Goal: Information Seeking & Learning: Learn about a topic

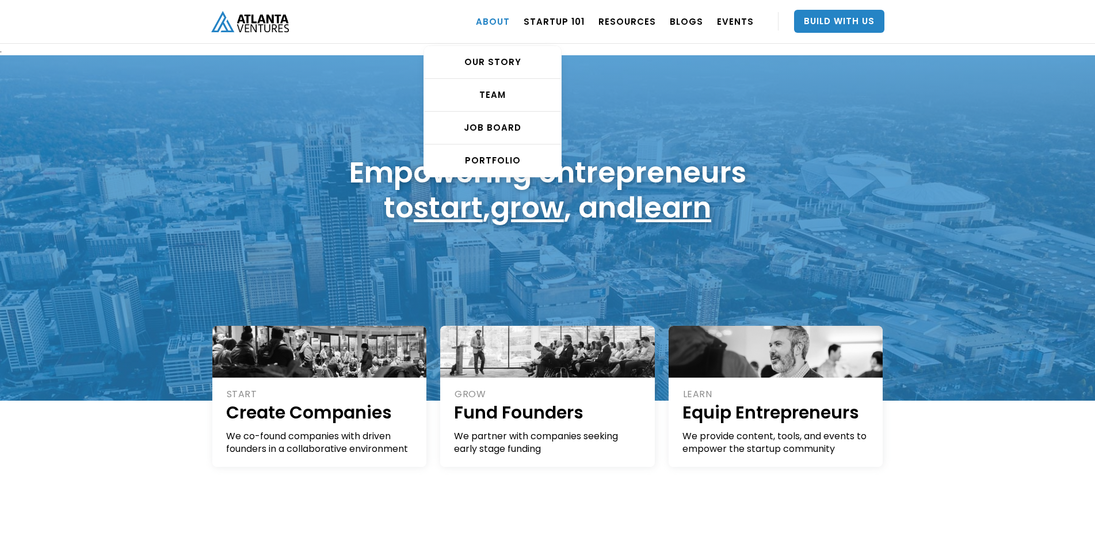
click at [509, 20] on link "ABOUT" at bounding box center [493, 21] width 34 height 32
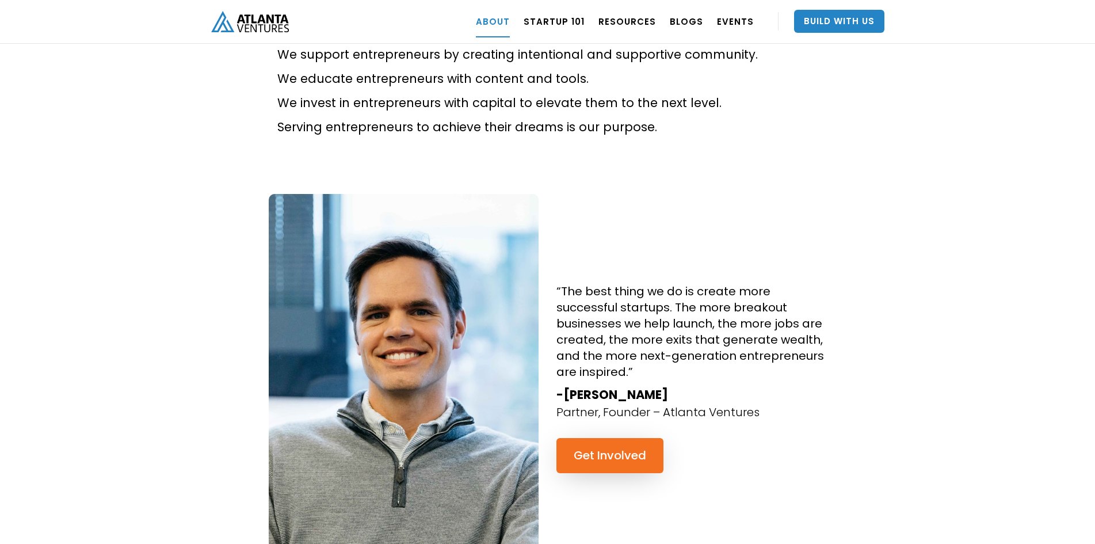
click at [434, 223] on img at bounding box center [404, 372] width 270 height 357
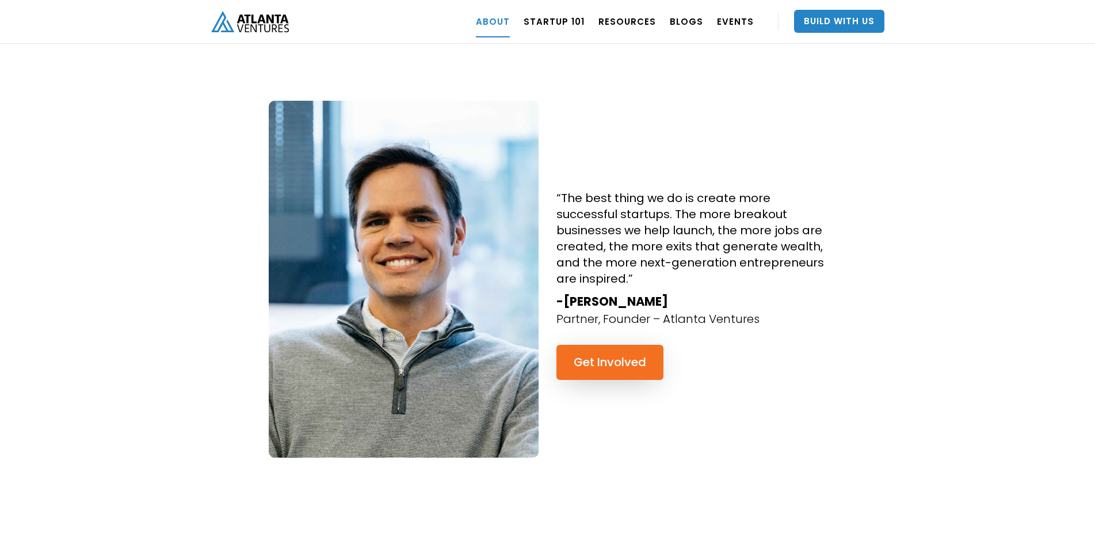
scroll to position [921, 0]
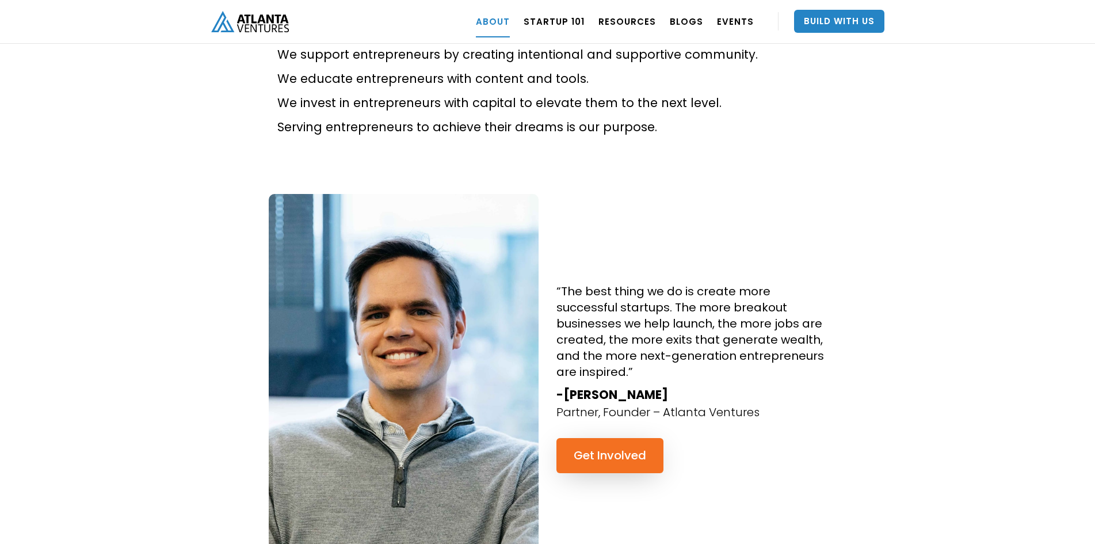
click at [444, 262] on img at bounding box center [404, 372] width 270 height 357
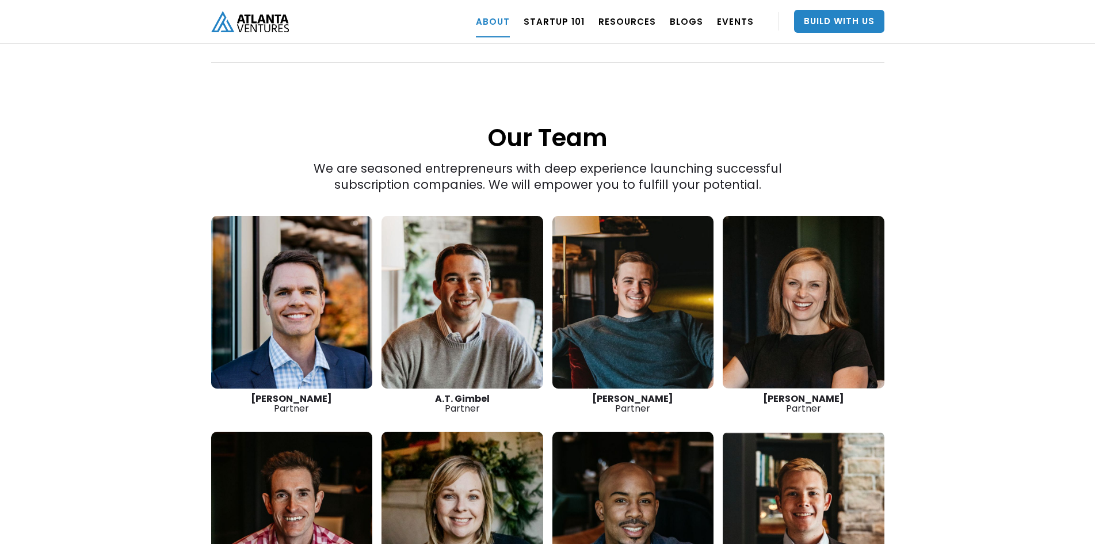
scroll to position [1535, 0]
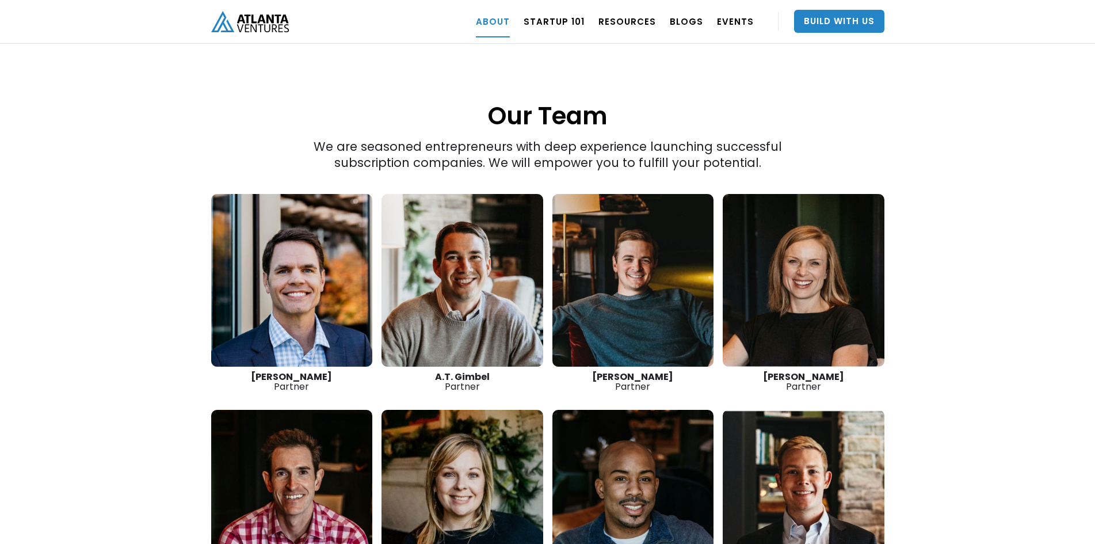
drag, startPoint x: 264, startPoint y: 226, endPoint x: 114, endPoint y: 264, distance: 154.5
click at [114, 264] on div "“The best thing we do is create more successful startups. The more breakout bus…" at bounding box center [547, 118] width 1095 height 1181
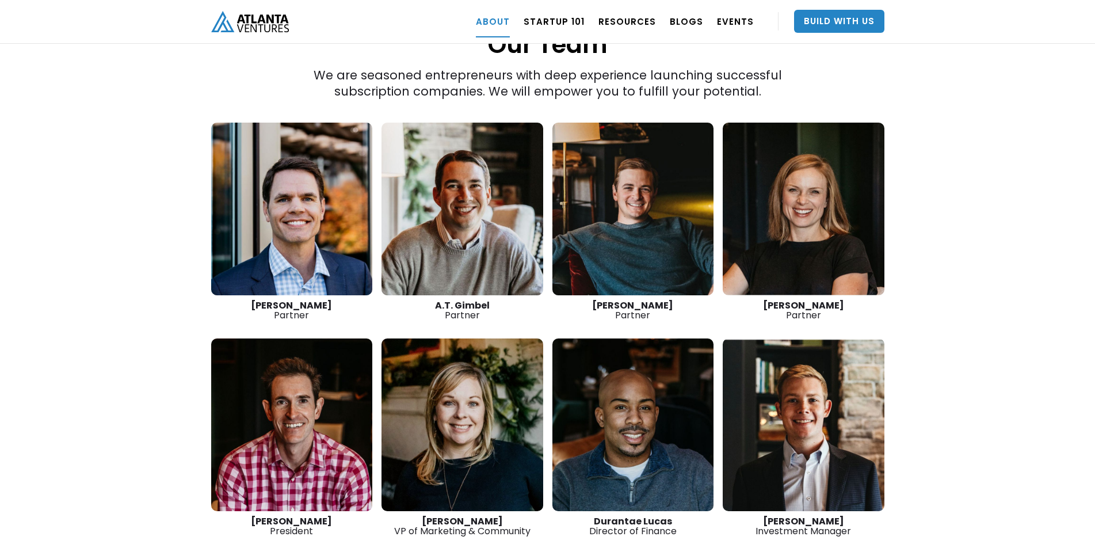
scroll to position [1608, 0]
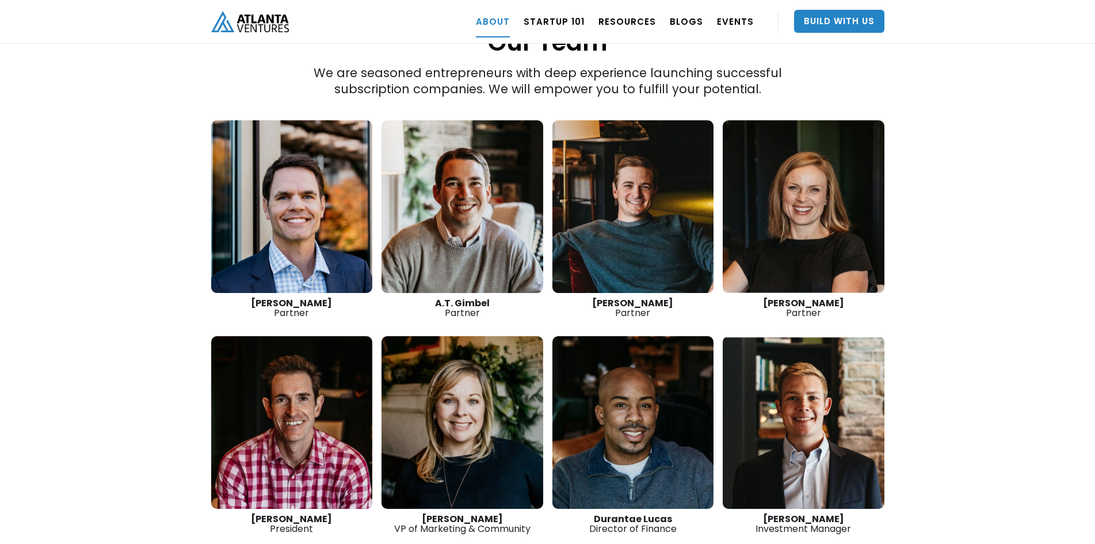
click at [288, 167] on link at bounding box center [292, 206] width 162 height 173
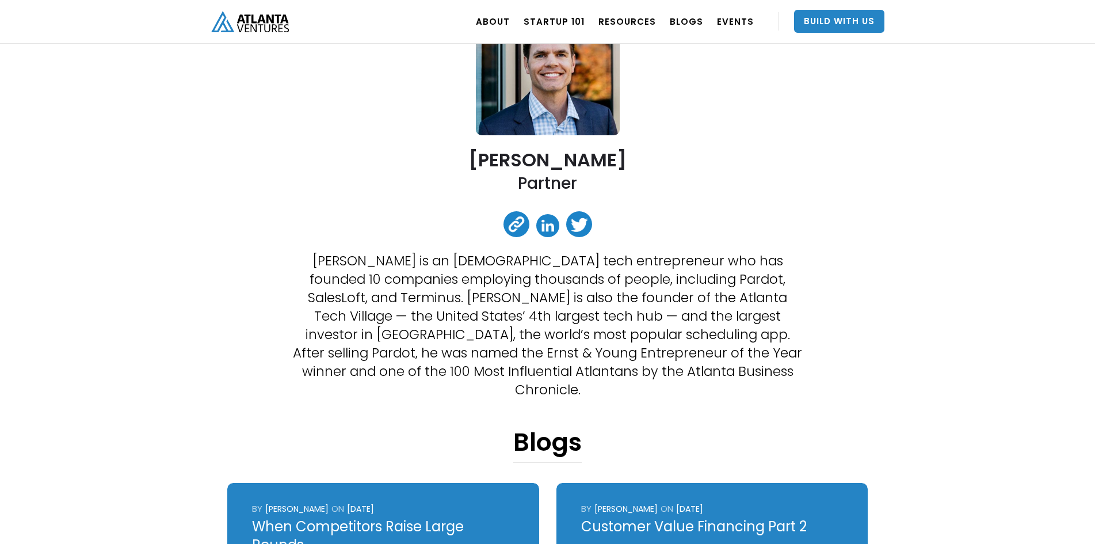
scroll to position [154, 0]
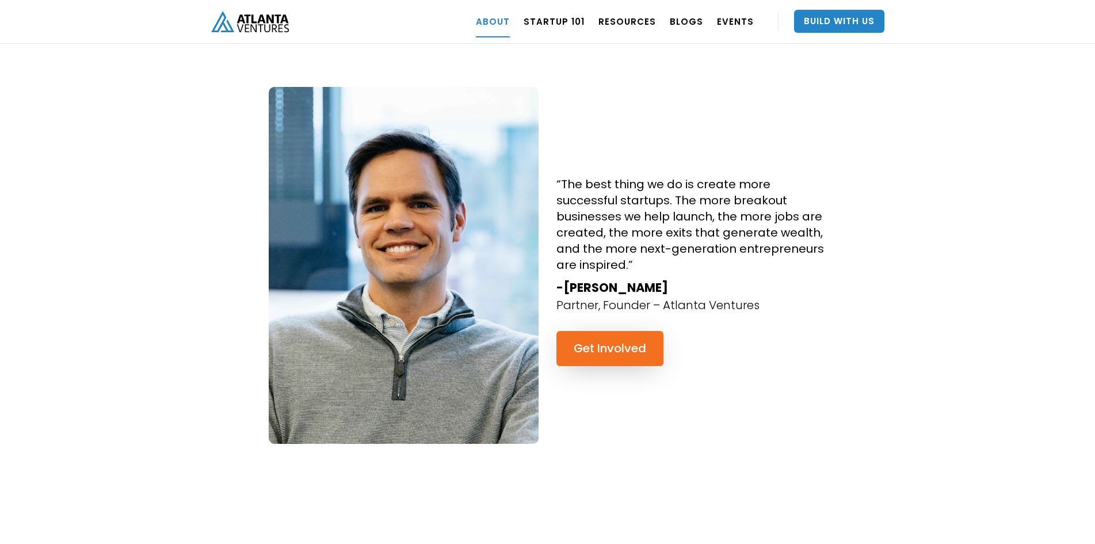
scroll to position [994, 0]
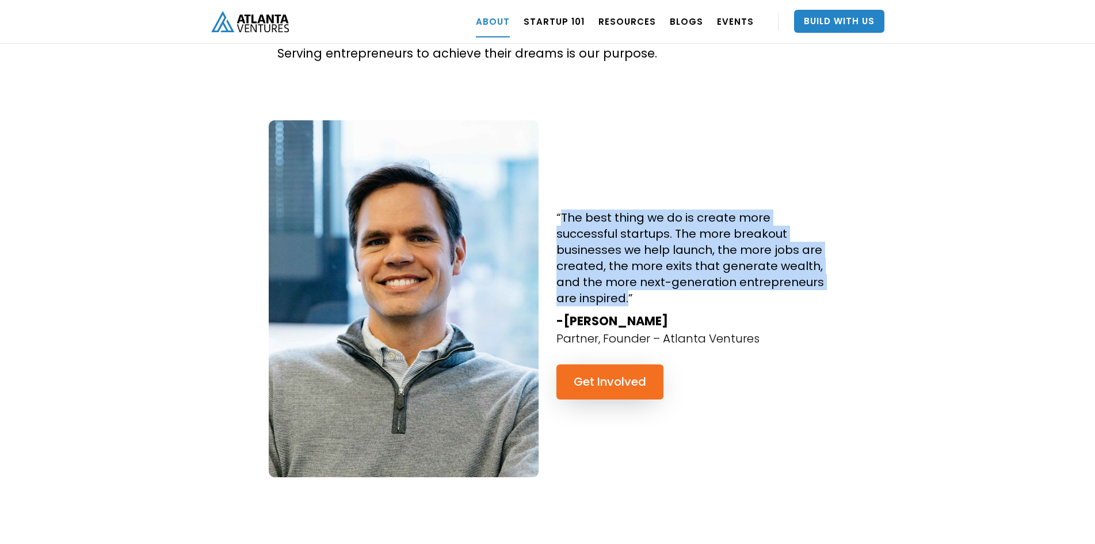
drag, startPoint x: 562, startPoint y: 181, endPoint x: 626, endPoint y: 266, distance: 107.3
click at [626, 266] on h4 "“The best thing we do is create more successful startups. The more breakout bus…" at bounding box center [691, 257] width 270 height 97
copy h4 "The best thing we do is create more successful startups. The more breakout busi…"
drag, startPoint x: 564, startPoint y: 283, endPoint x: 670, endPoint y: 289, distance: 105.5
click at [668, 312] on strong "-David Cummings" at bounding box center [612, 320] width 112 height 17
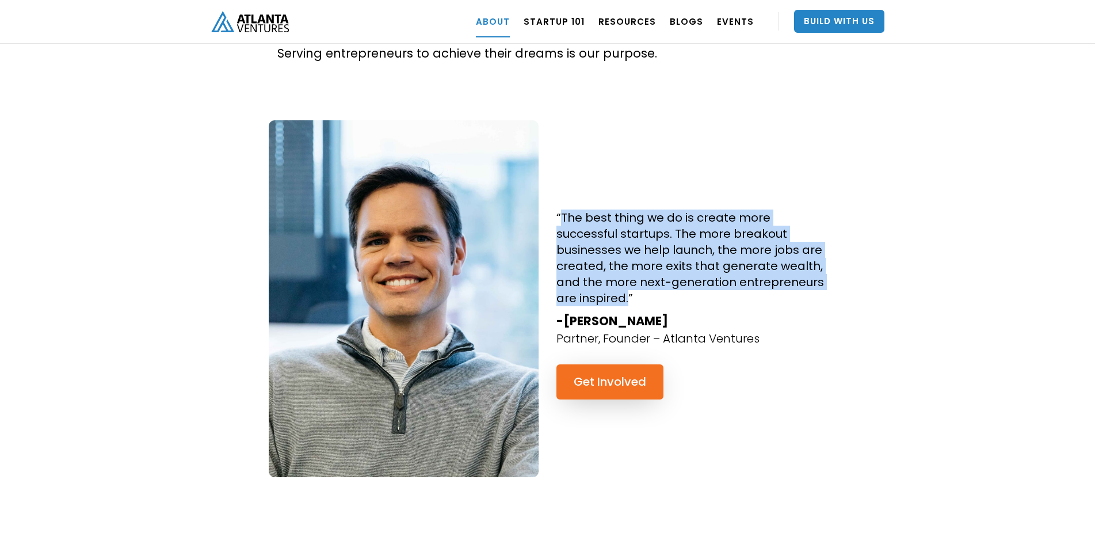
copy strong "David Cummings"
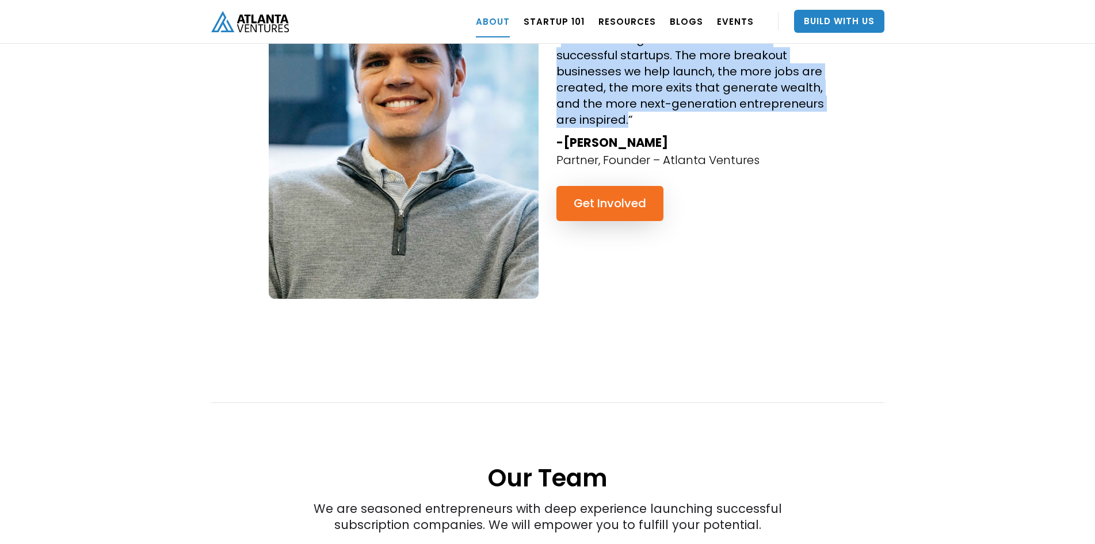
scroll to position [1148, 0]
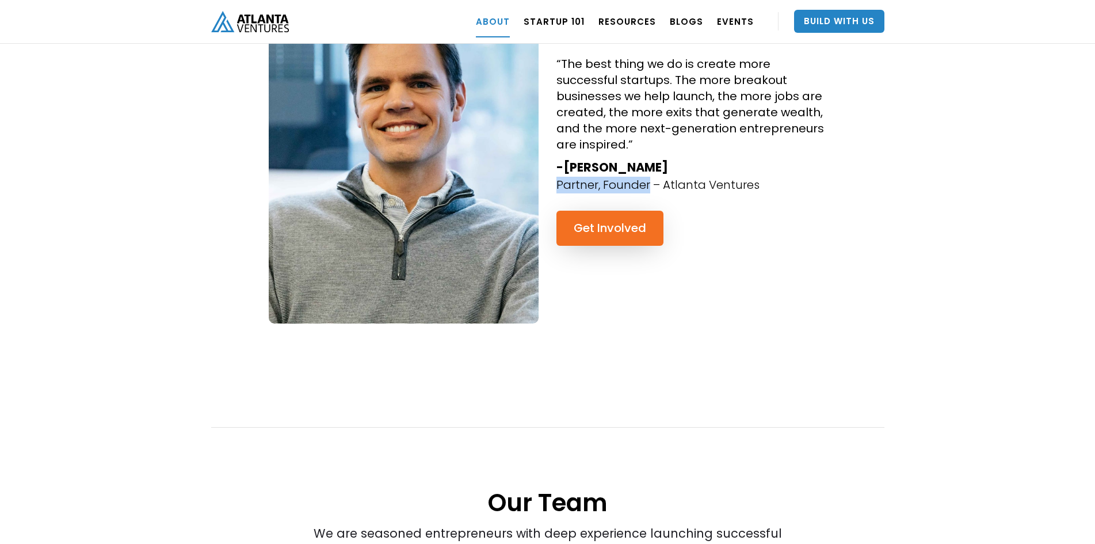
drag, startPoint x: 556, startPoint y: 147, endPoint x: 647, endPoint y: 148, distance: 90.9
click at [647, 177] on p "Partner, Founder – Atlanta Ventures" at bounding box center [657, 185] width 203 height 17
copy p "Partner, Founder"
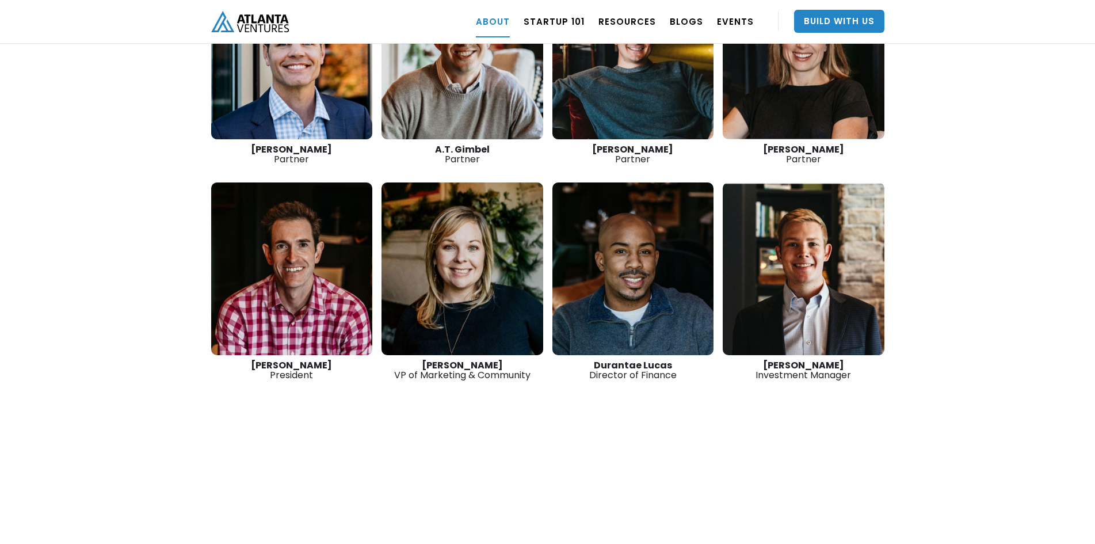
scroll to position [1608, 0]
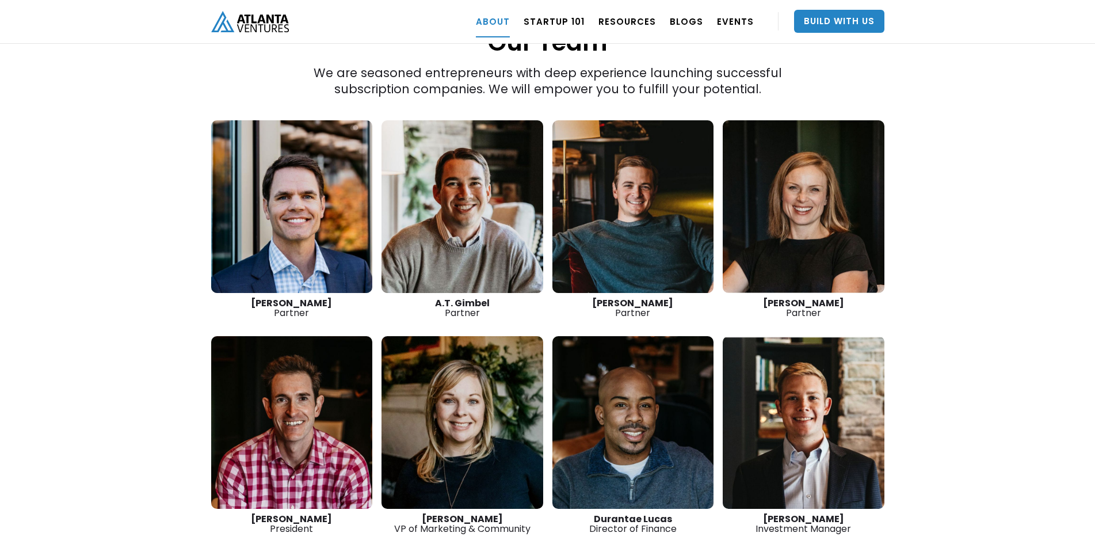
click at [456, 186] on link at bounding box center [462, 206] width 162 height 173
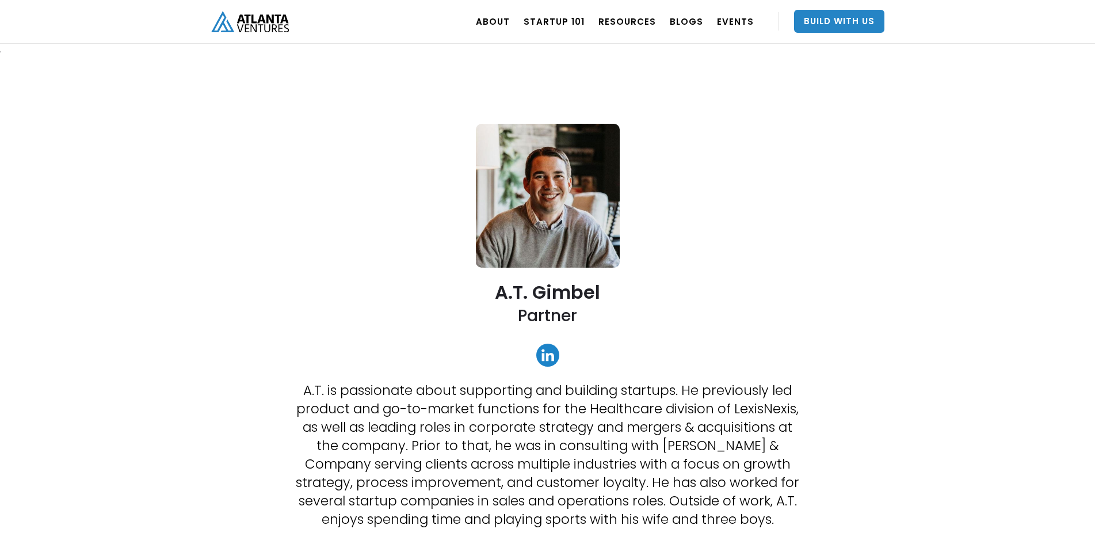
click at [513, 291] on h2 "A.T. Gimbel" at bounding box center [547, 292] width 105 height 20
copy h2 "A.T. Gimbel"
click at [529, 314] on h2 "Partner" at bounding box center [547, 315] width 59 height 21
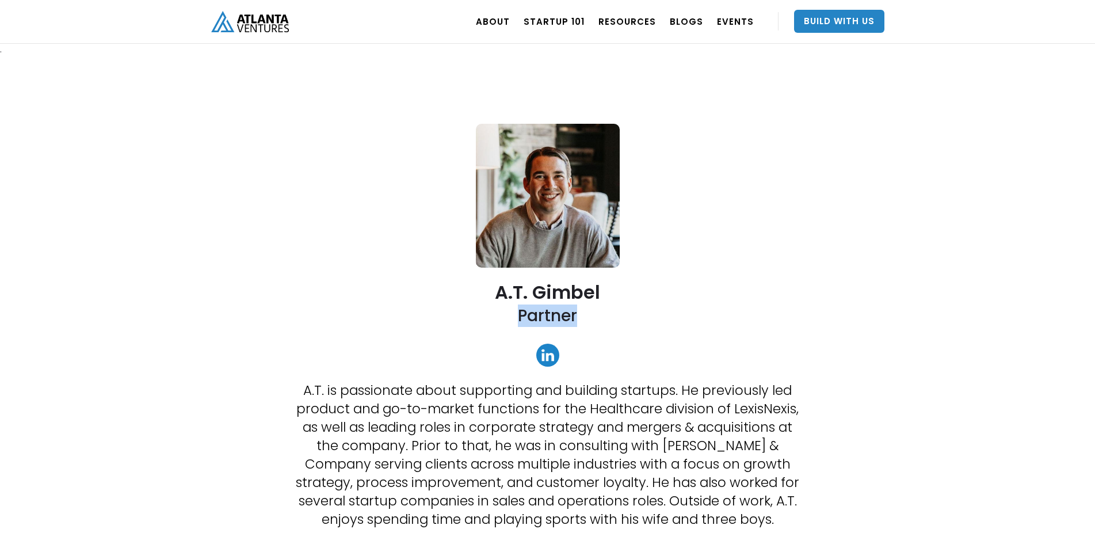
click at [529, 314] on h2 "Partner" at bounding box center [547, 315] width 59 height 21
copy h2 "Partner"
click at [460, 479] on p "A.T. is passionate about supporting and building startups. He previously led pr…" at bounding box center [547, 454] width 512 height 147
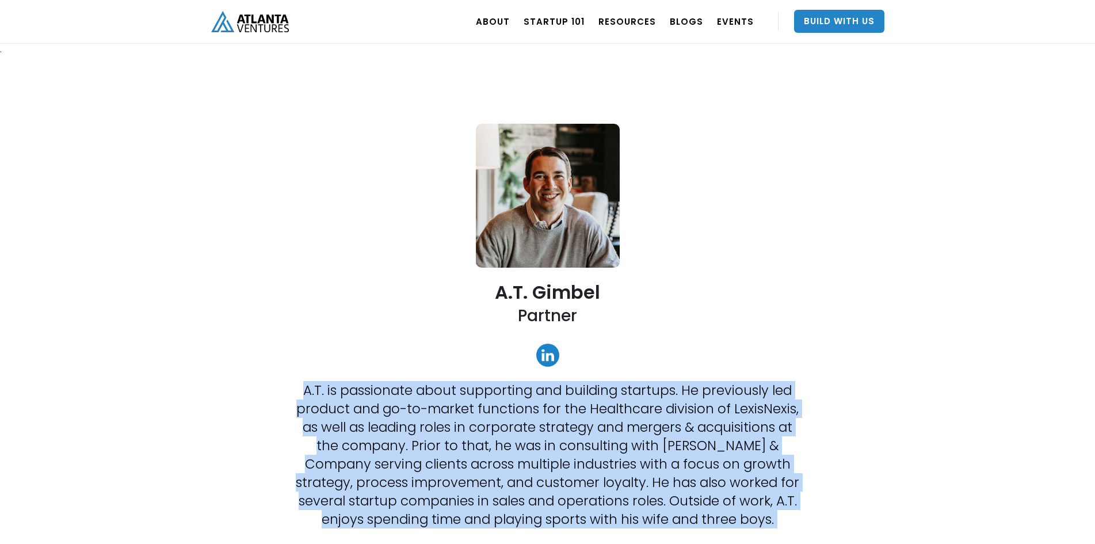
click at [460, 479] on p "A.T. is passionate about supporting and building startups. He previously led pr…" at bounding box center [547, 454] width 512 height 147
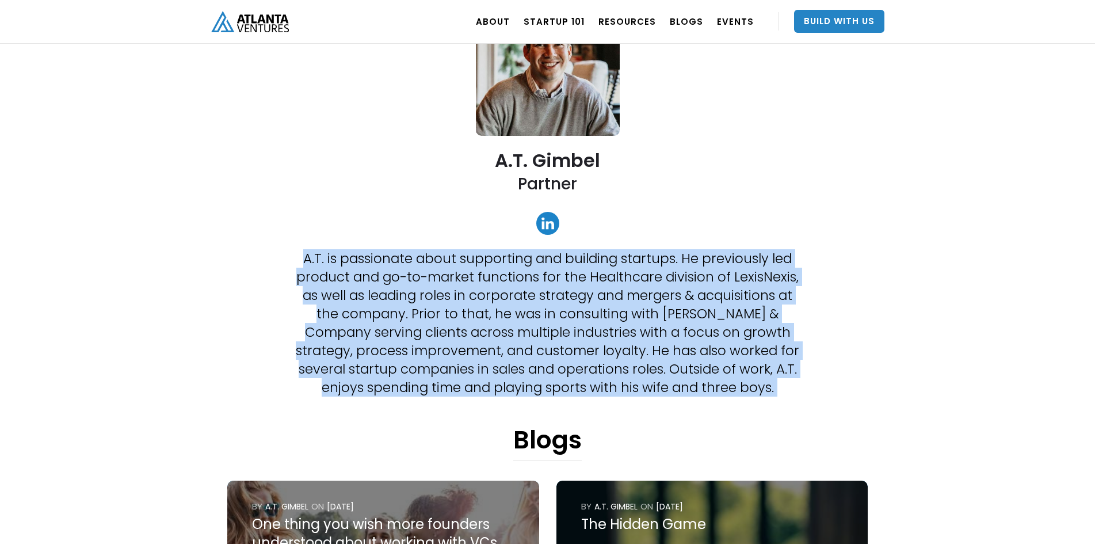
scroll to position [154, 0]
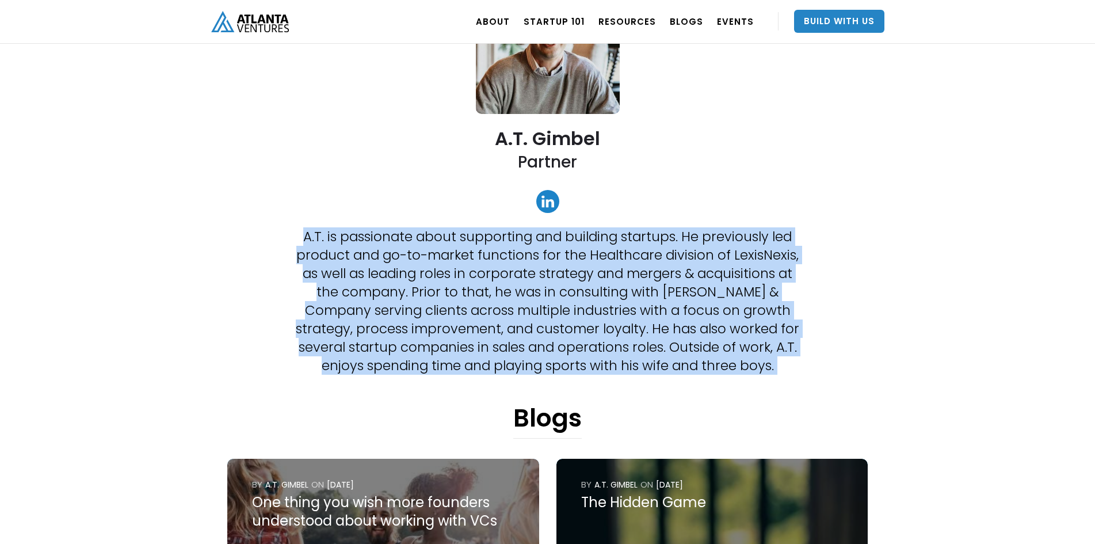
copy p "A.T. is passionate about supporting and building startups. He previously led pr…"
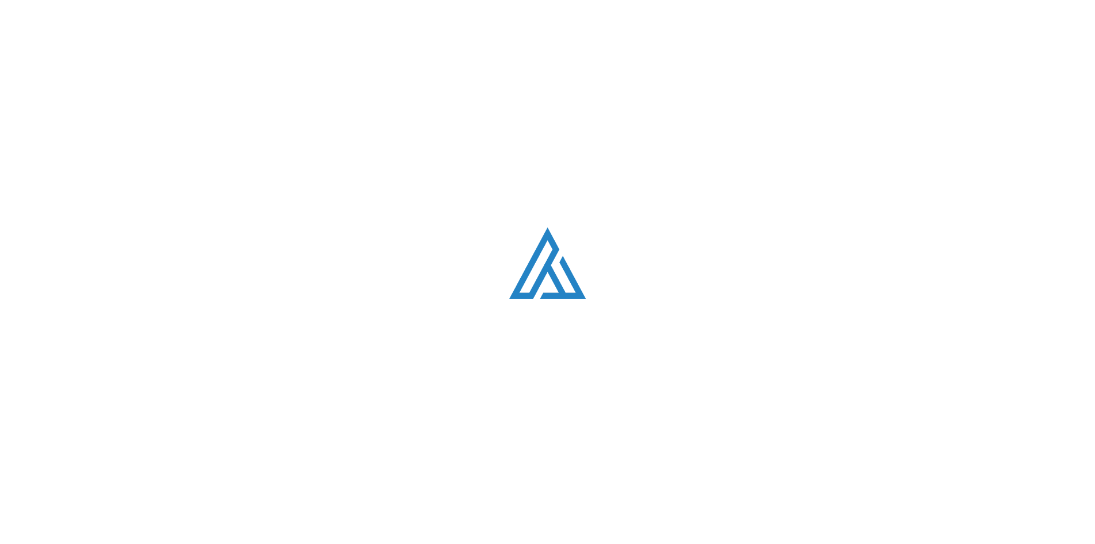
scroll to position [1608, 0]
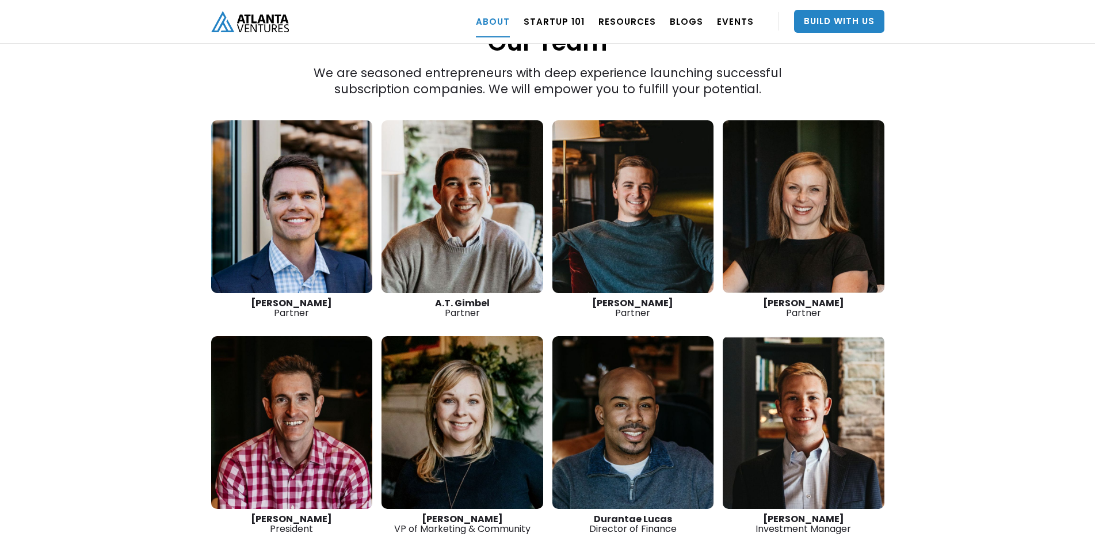
click at [648, 183] on link at bounding box center [633, 206] width 162 height 173
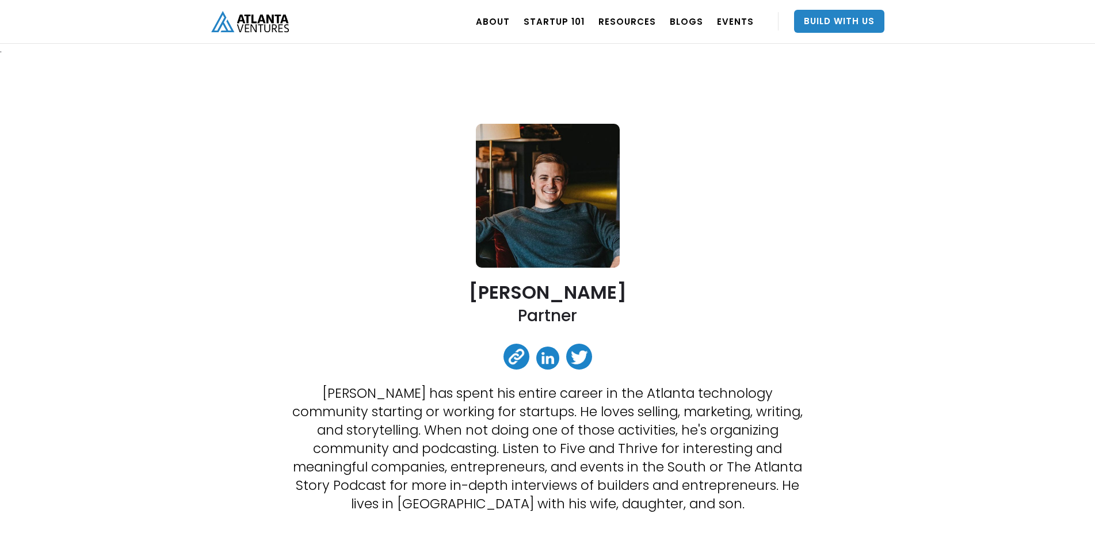
click at [534, 289] on h2 "[PERSON_NAME]" at bounding box center [548, 292] width 158 height 20
click at [534, 289] on h2 "Jon Birdsong" at bounding box center [548, 292] width 158 height 20
copy h2 "Jon Birdsong"
click at [439, 427] on p "Jon Birdsong has spent his entire career in the Atlanta technology community st…" at bounding box center [547, 448] width 512 height 129
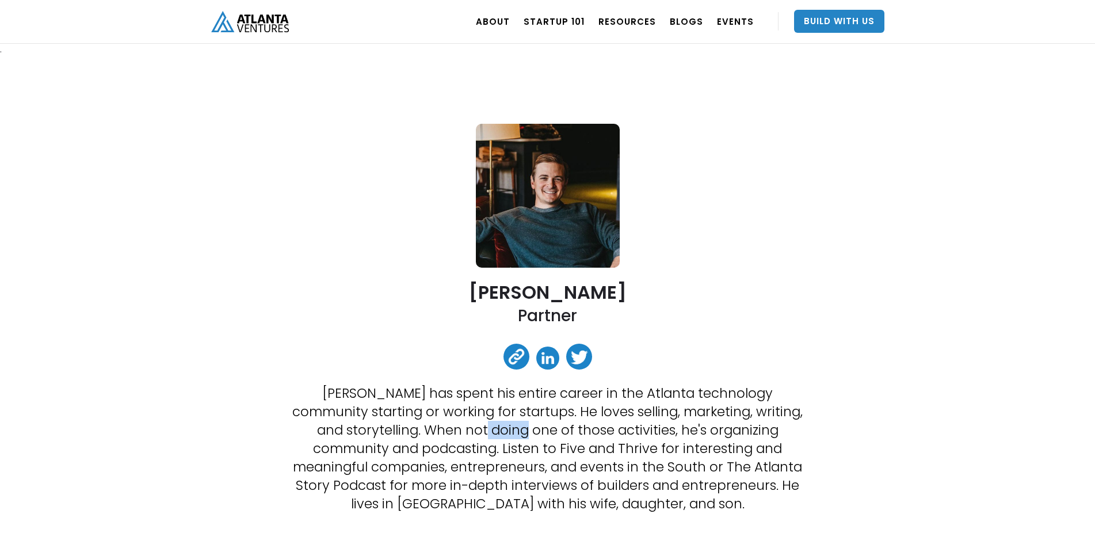
click at [439, 427] on p "Jon Birdsong has spent his entire career in the Atlanta technology community st…" at bounding box center [547, 448] width 512 height 129
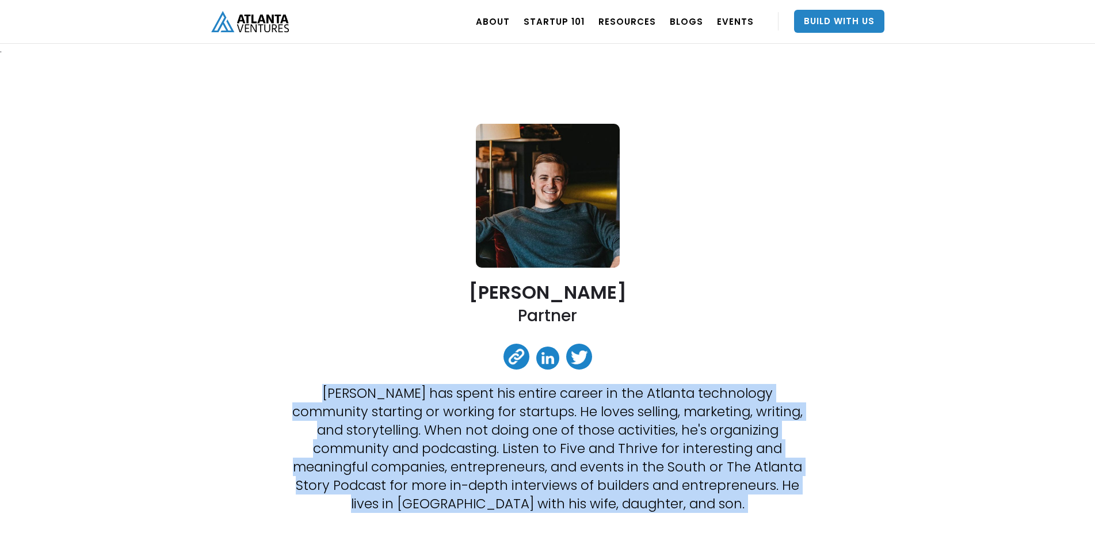
click at [439, 427] on p "Jon Birdsong has spent his entire career in the Atlanta technology community st…" at bounding box center [547, 448] width 512 height 129
copy p "Jon Birdsong has spent his entire career in the Atlanta technology community st…"
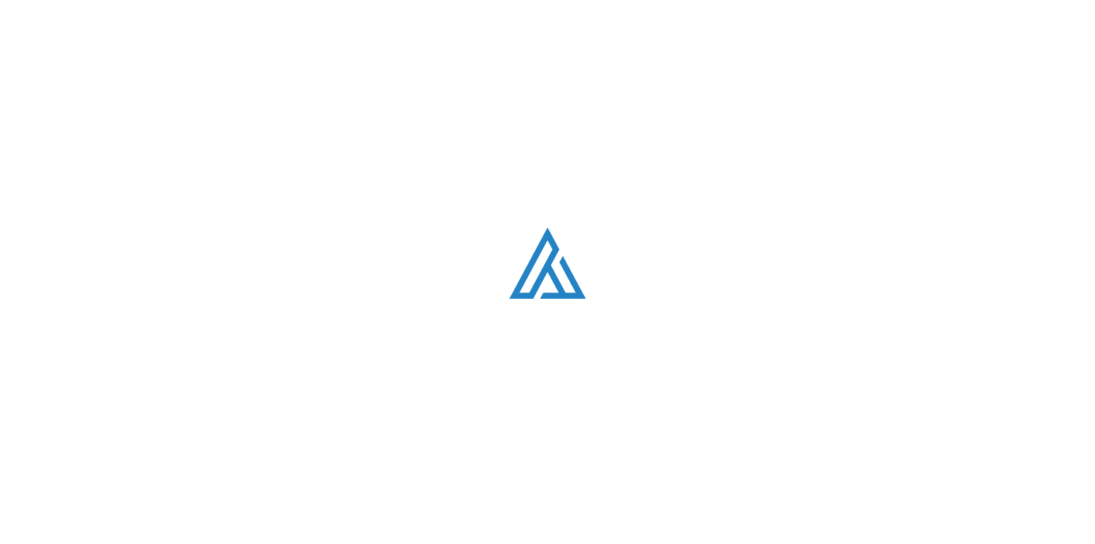
scroll to position [1608, 0]
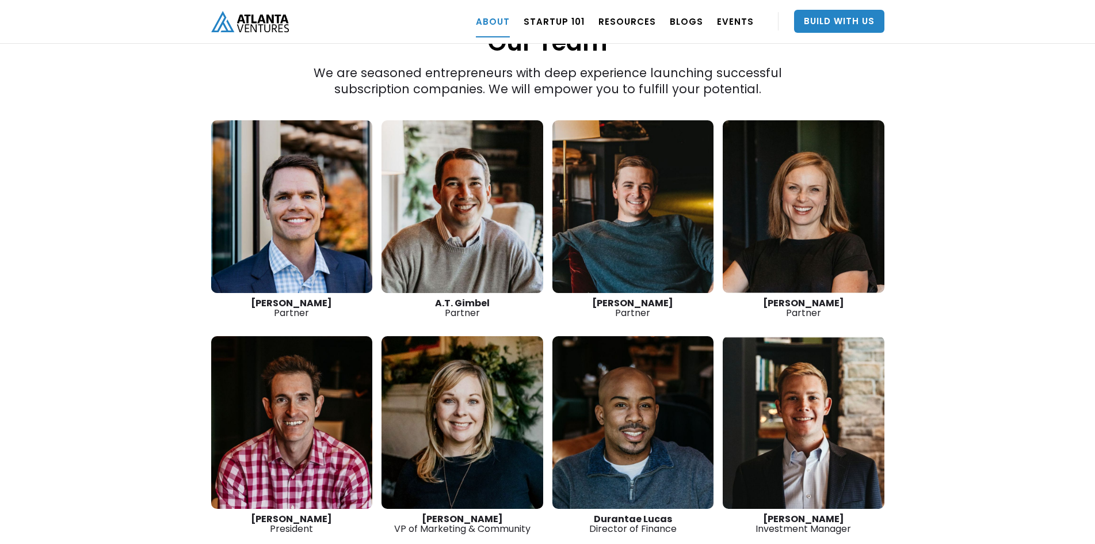
click at [799, 205] on link at bounding box center [804, 206] width 162 height 173
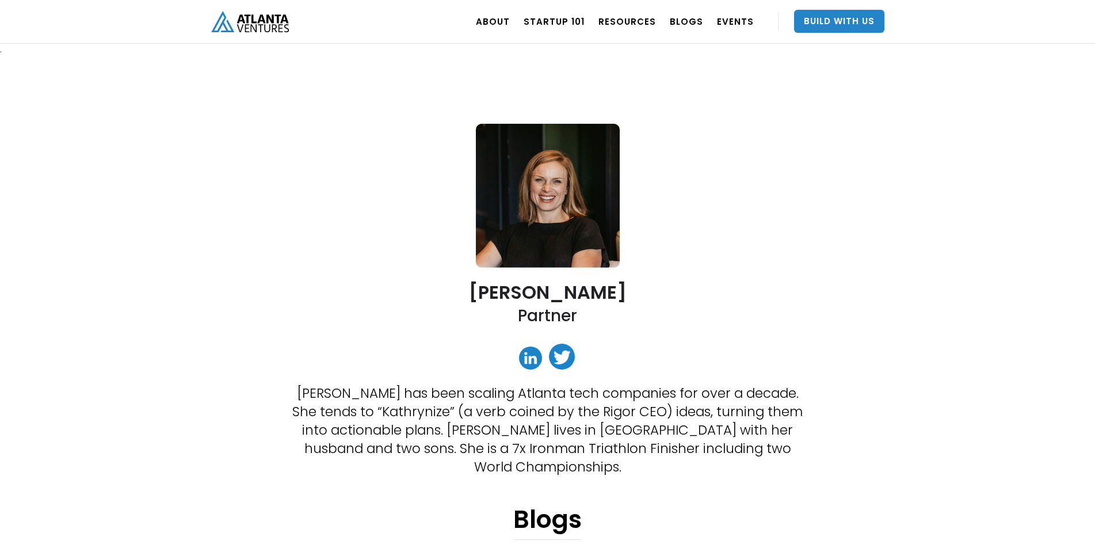
click at [571, 292] on h2 "[PERSON_NAME]" at bounding box center [548, 292] width 158 height 20
copy h2 "[PERSON_NAME]"
click at [526, 427] on p "Kathryn has been scaling Atlanta tech companies for over a decade. She tends to…" at bounding box center [547, 430] width 512 height 92
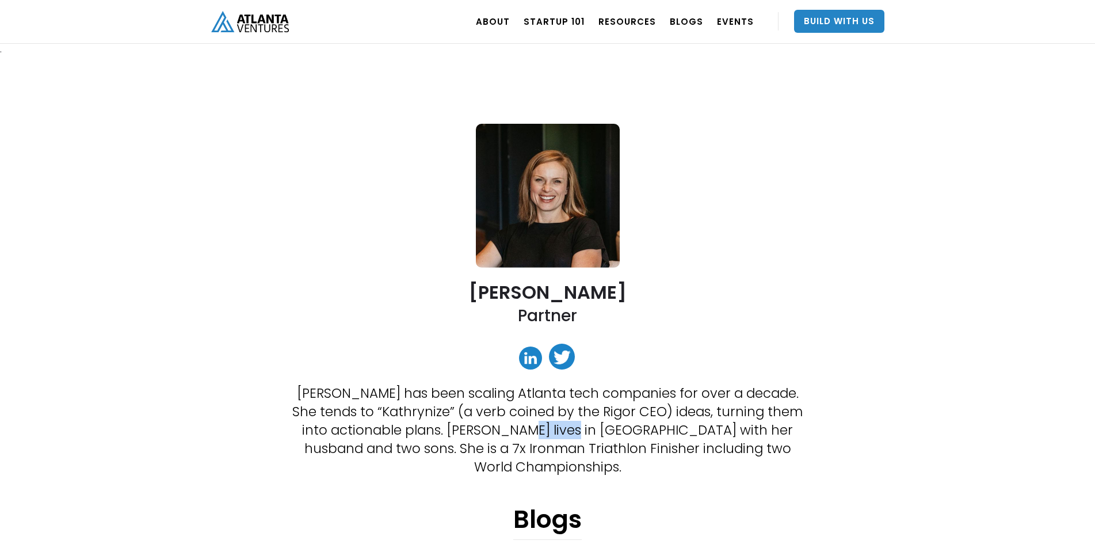
click at [526, 427] on p "Kathryn has been scaling Atlanta tech companies for over a decade. She tends to…" at bounding box center [547, 430] width 512 height 92
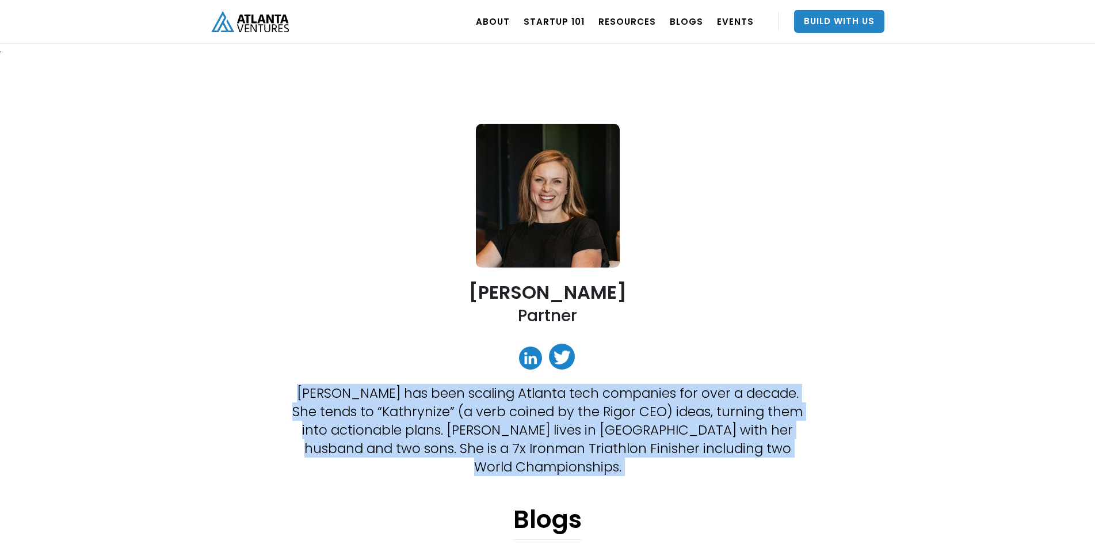
click at [526, 427] on p "Kathryn has been scaling Atlanta tech companies for over a decade. She tends to…" at bounding box center [547, 430] width 512 height 92
copy p "Kathryn has been scaling Atlanta tech companies for over a decade. She tends to…"
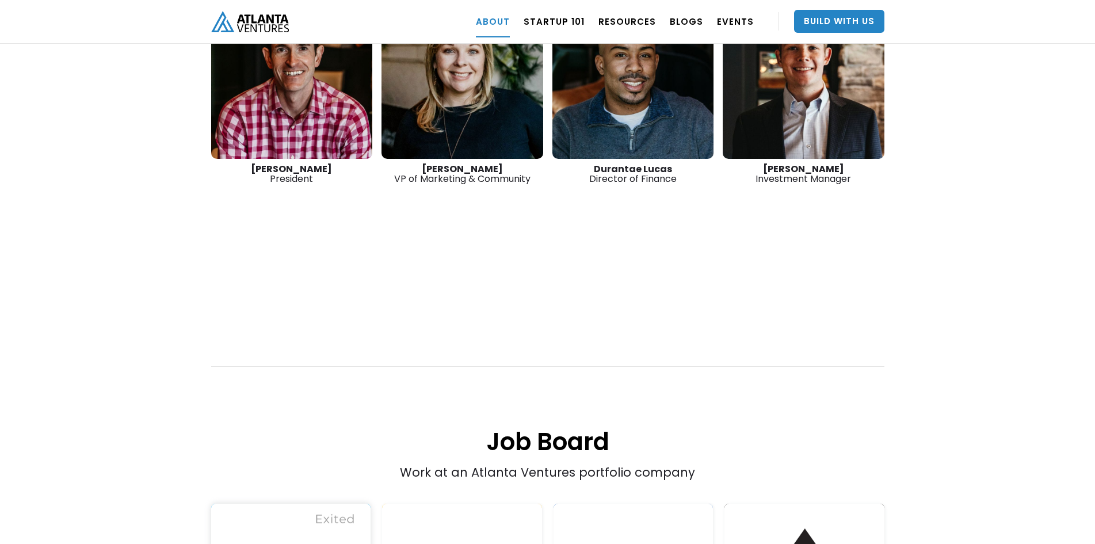
scroll to position [1762, 0]
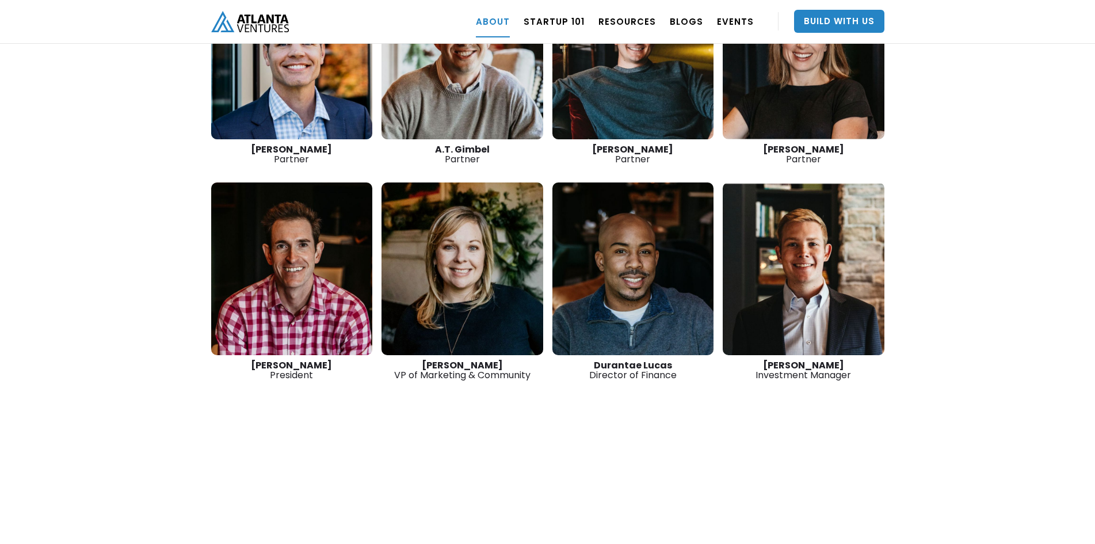
click at [288, 231] on link at bounding box center [292, 268] width 162 height 173
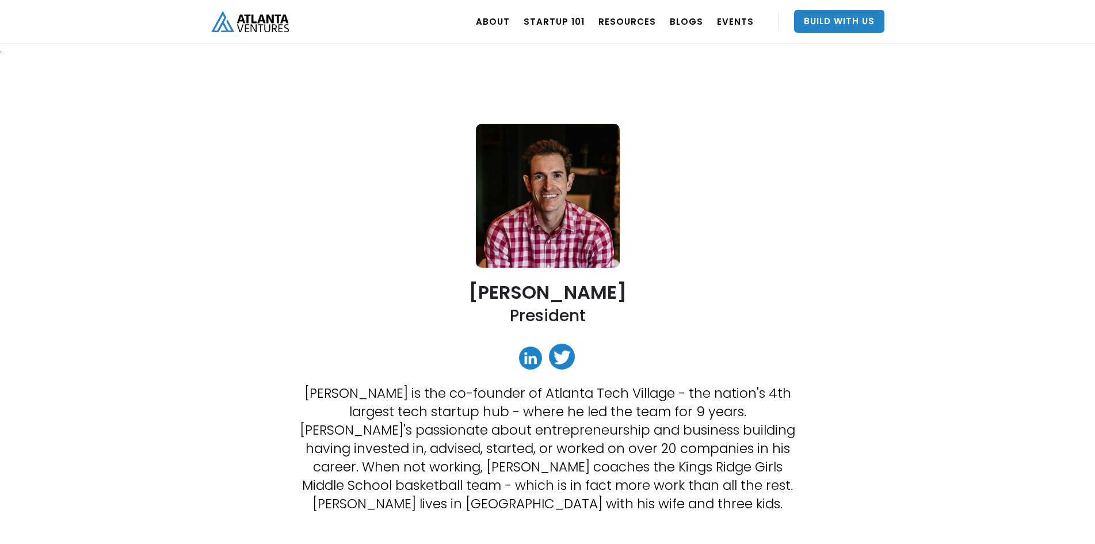
click at [577, 297] on h2 "[PERSON_NAME]" at bounding box center [548, 292] width 158 height 20
copy h2 "[PERSON_NAME]"
click at [525, 311] on h2 "President" at bounding box center [548, 315] width 76 height 21
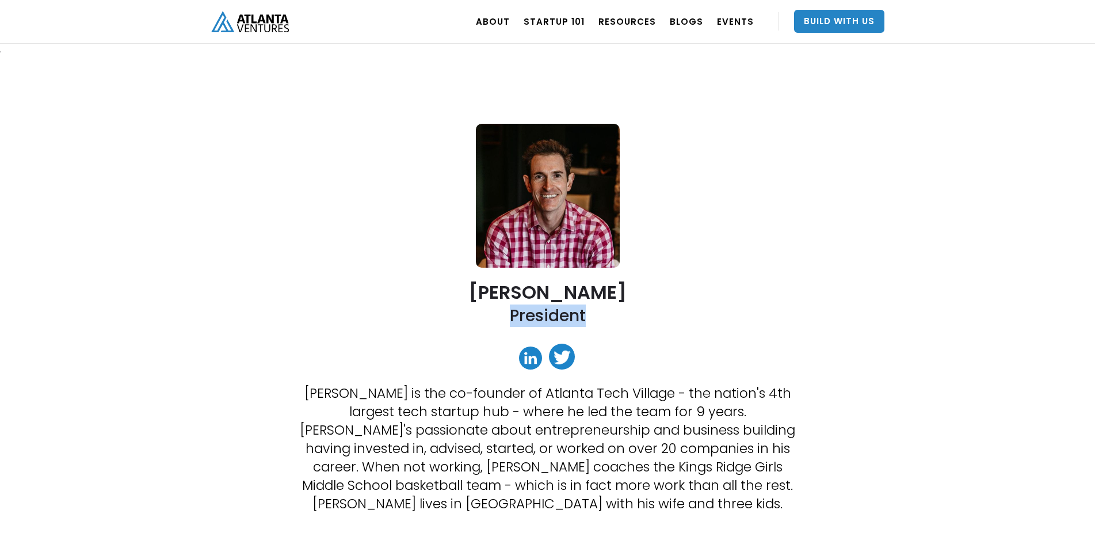
click at [525, 311] on h2 "President" at bounding box center [548, 315] width 76 height 21
copy h2 "President"
click at [388, 428] on p "David is the co-founder of Atlanta Tech Village - the nation's 4th largest tech…" at bounding box center [547, 448] width 512 height 129
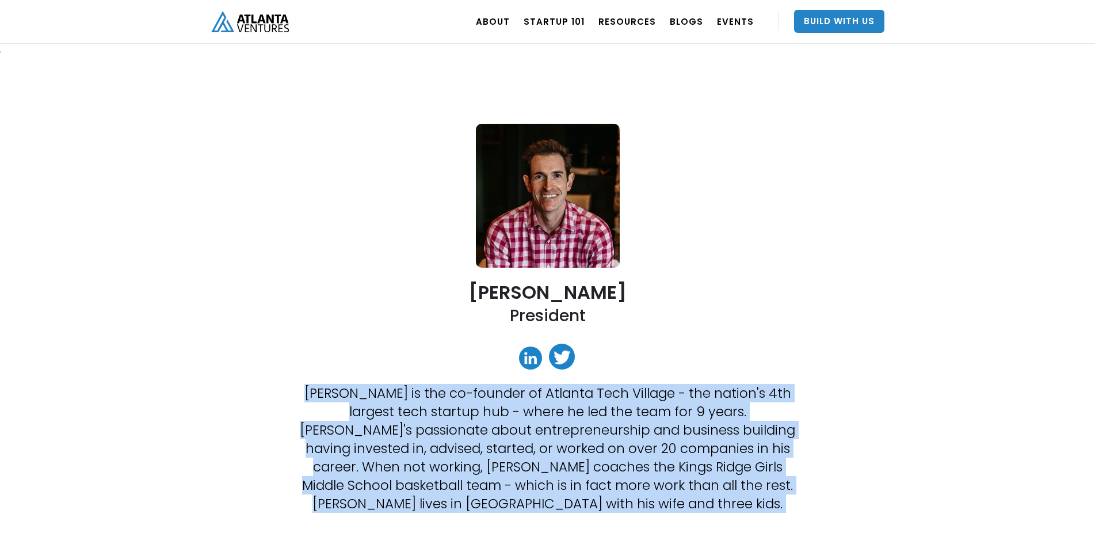
click at [388, 428] on p "David is the co-founder of Atlanta Tech Village - the nation's 4th largest tech…" at bounding box center [547, 448] width 512 height 129
copy p "David is the co-founder of Atlanta Tech Village - the nation's 4th largest tech…"
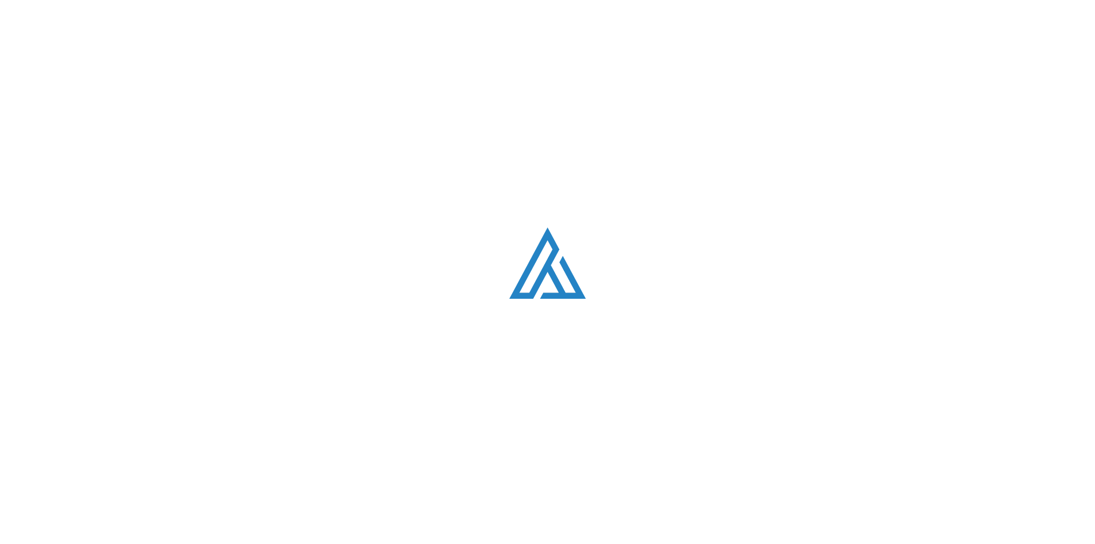
scroll to position [1762, 0]
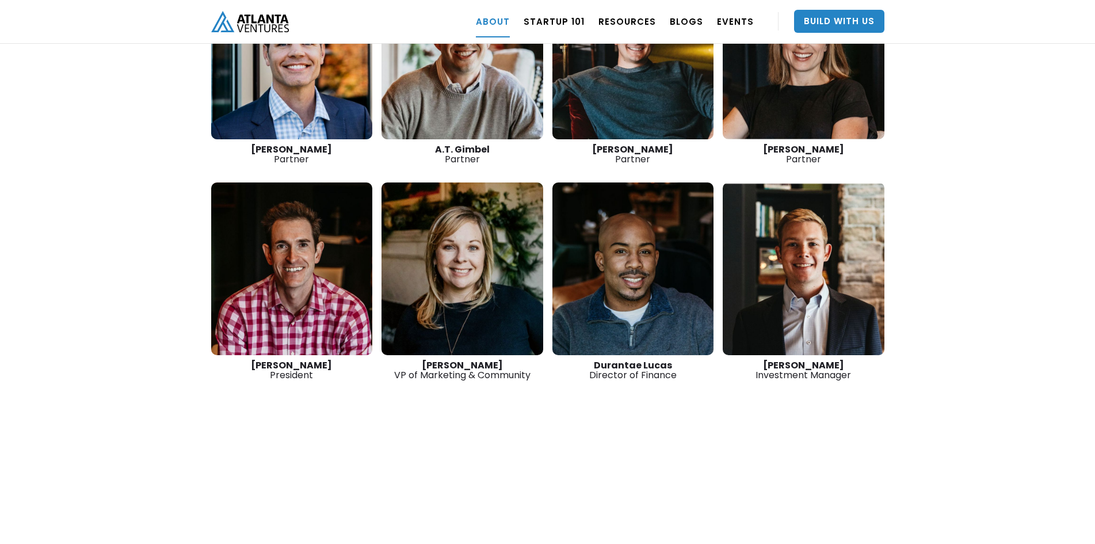
click at [452, 229] on link at bounding box center [462, 268] width 162 height 173
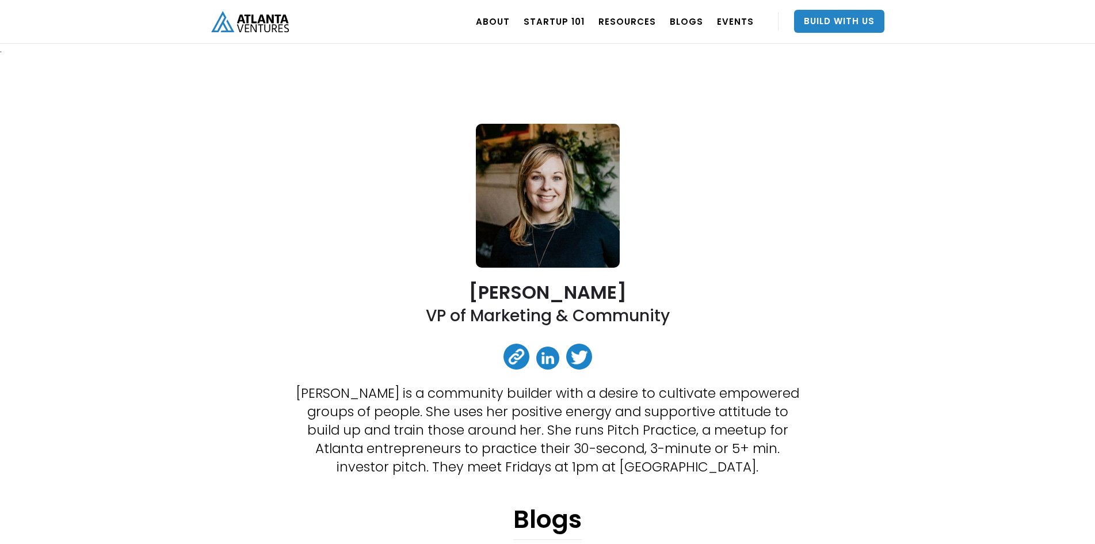
click at [516, 287] on h2 "[PERSON_NAME]" at bounding box center [548, 292] width 158 height 20
click at [516, 287] on h2 "Jacey Cadet" at bounding box center [548, 292] width 158 height 20
copy h2 "Jacey Cadet"
click at [552, 321] on h2 "VP of Marketing & Community" at bounding box center [548, 315] width 244 height 21
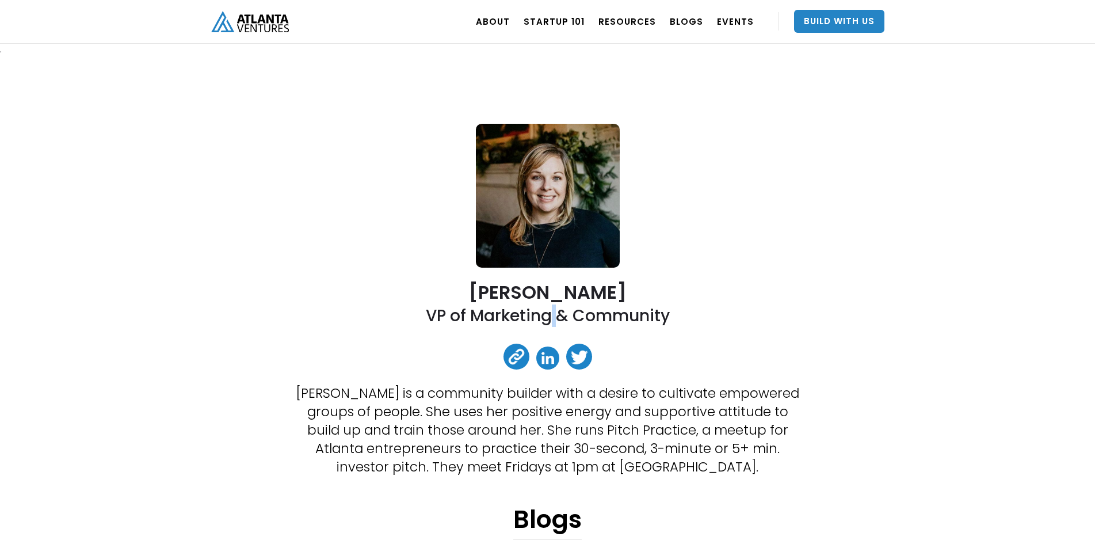
click at [552, 321] on h2 "VP of Marketing & Community" at bounding box center [548, 315] width 244 height 21
copy h2 "VP of Marketing & Community"
click at [462, 414] on p "Jacey is a community builder with a desire to cultivate empowered groups of peo…" at bounding box center [547, 430] width 512 height 92
click at [463, 414] on p "Jacey is a community builder with a desire to cultivate empowered groups of peo…" at bounding box center [547, 430] width 512 height 92
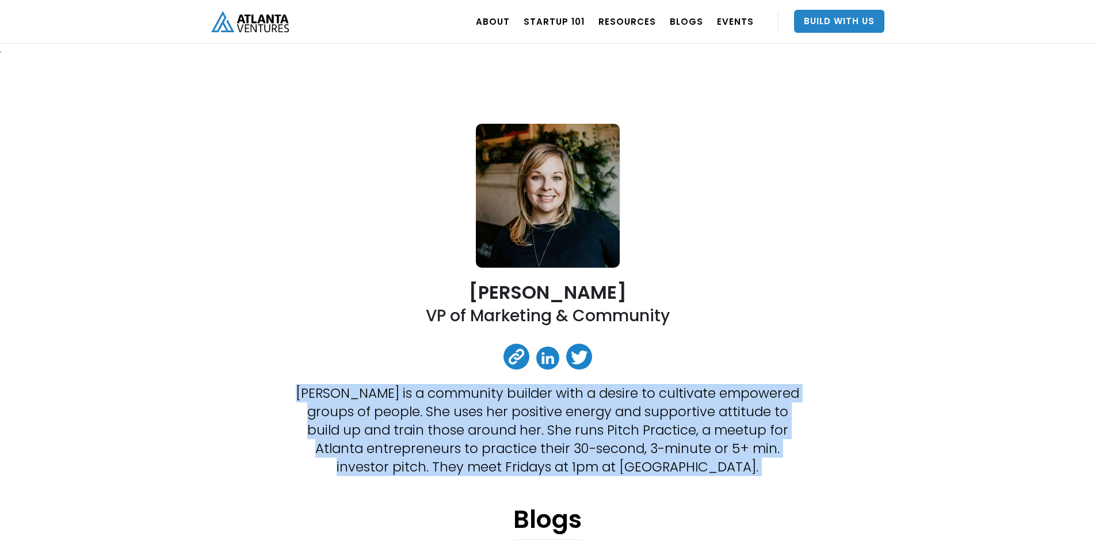
click at [463, 414] on p "Jacey is a community builder with a desire to cultivate empowered groups of peo…" at bounding box center [547, 430] width 512 height 92
copy p "Jacey is a community builder with a desire to cultivate empowered groups of peo…"
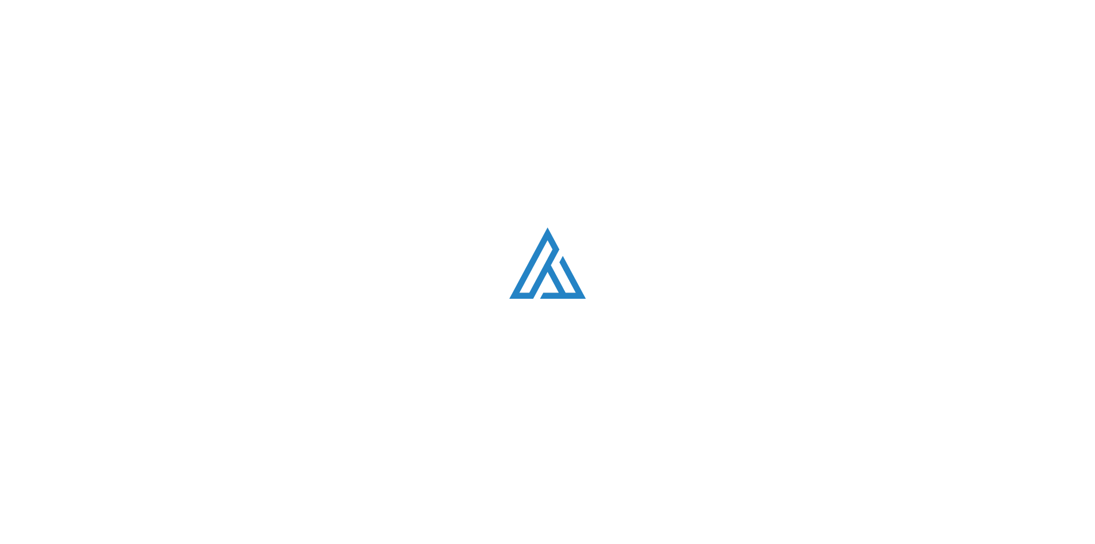
scroll to position [1762, 0]
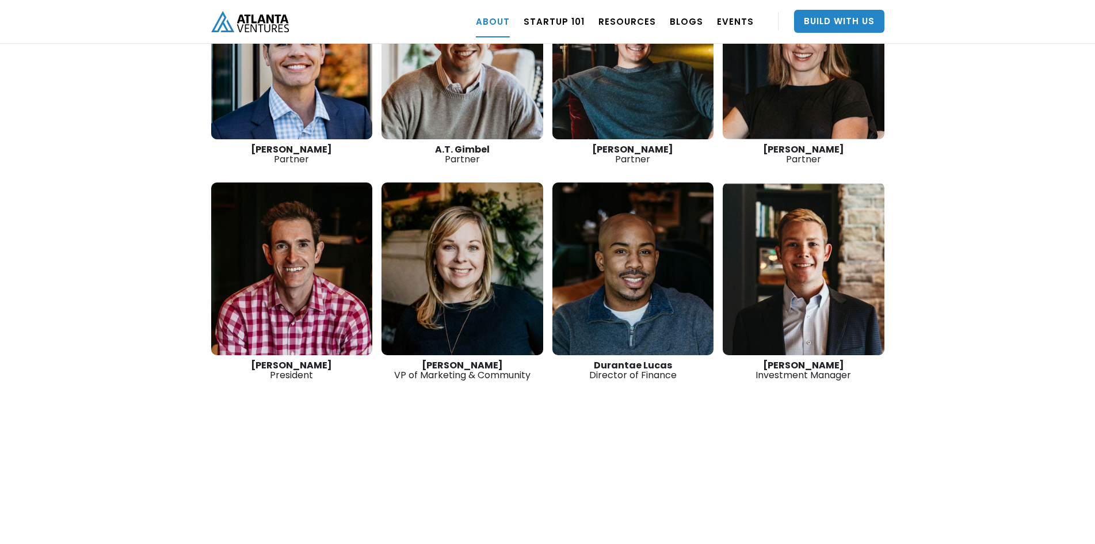
click at [609, 257] on link at bounding box center [633, 268] width 162 height 173
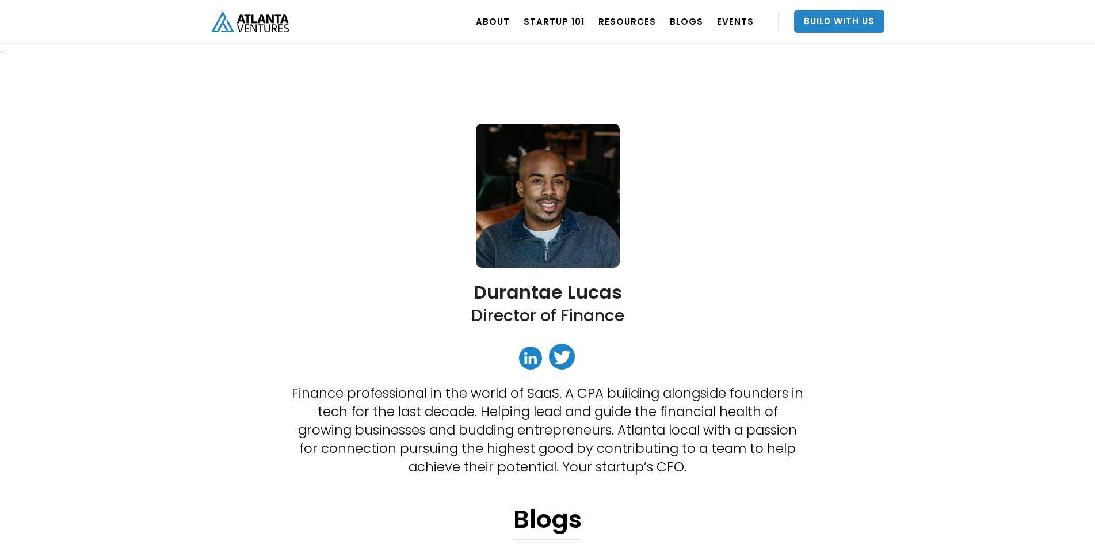
click at [532, 298] on h2 "Durantae Lucas" at bounding box center [548, 292] width 148 height 20
copy h2 "Durantae Lucas"
click at [551, 324] on h2 "Director of Finance" at bounding box center [547, 315] width 153 height 21
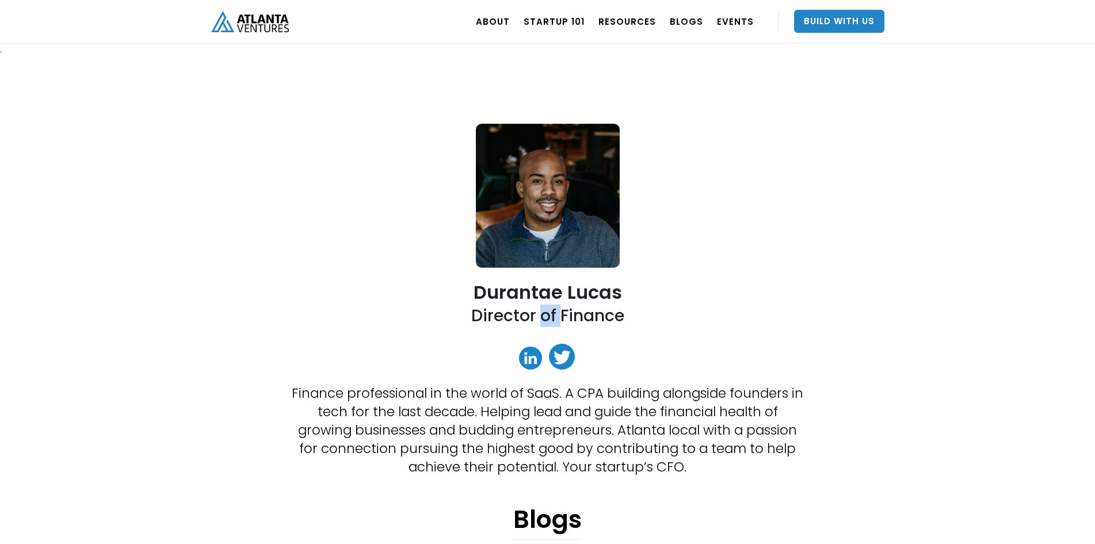
click at [551, 324] on h2 "Director of Finance" at bounding box center [547, 315] width 153 height 21
copy div "Director of Finance"
click at [524, 406] on p "Finance professional in the world of SaaS. A CPA building alongside founders in…" at bounding box center [547, 430] width 512 height 92
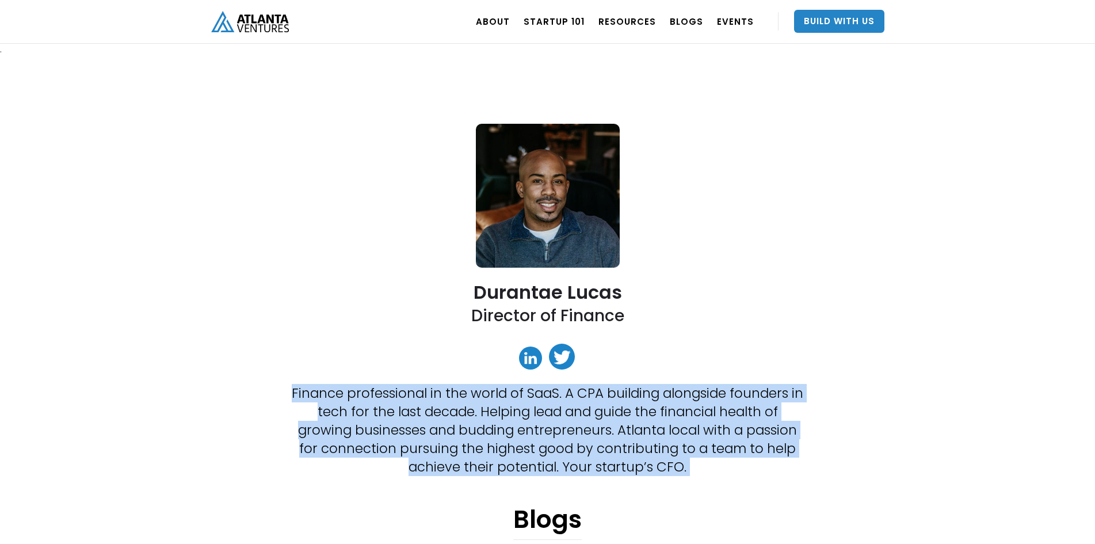
click at [524, 406] on p "Finance professional in the world of SaaS. A CPA building alongside founders in…" at bounding box center [547, 430] width 512 height 92
copy p "Finance professional in the world of SaaS. A CPA building alongside founders in…"
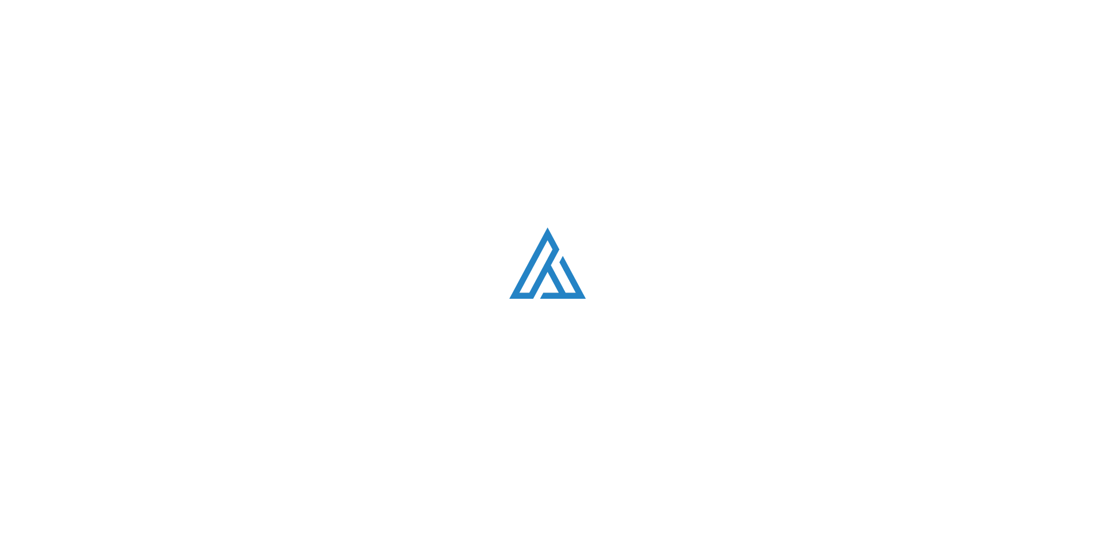
scroll to position [1762, 0]
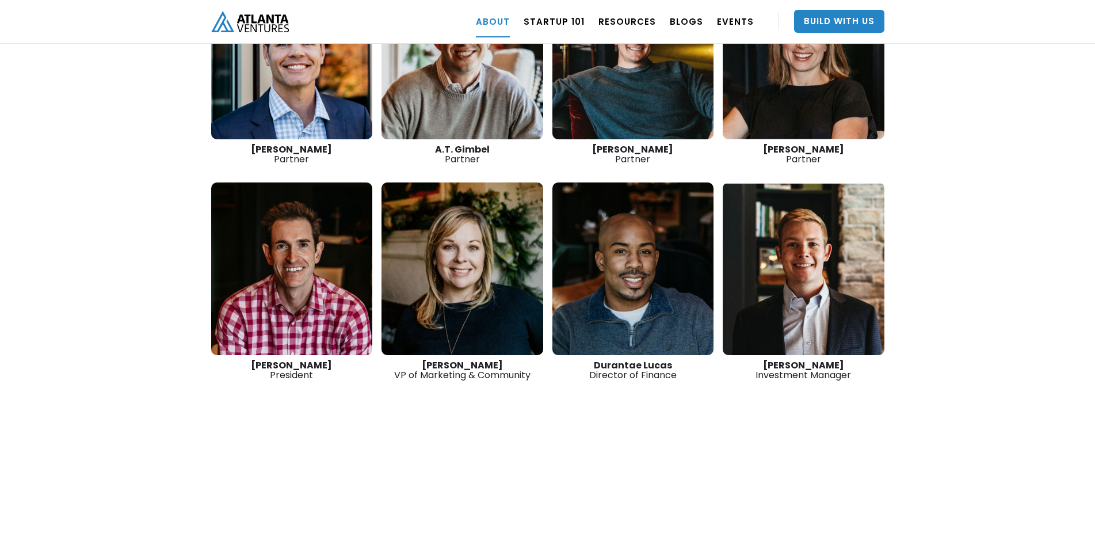
click at [785, 254] on link at bounding box center [804, 268] width 162 height 173
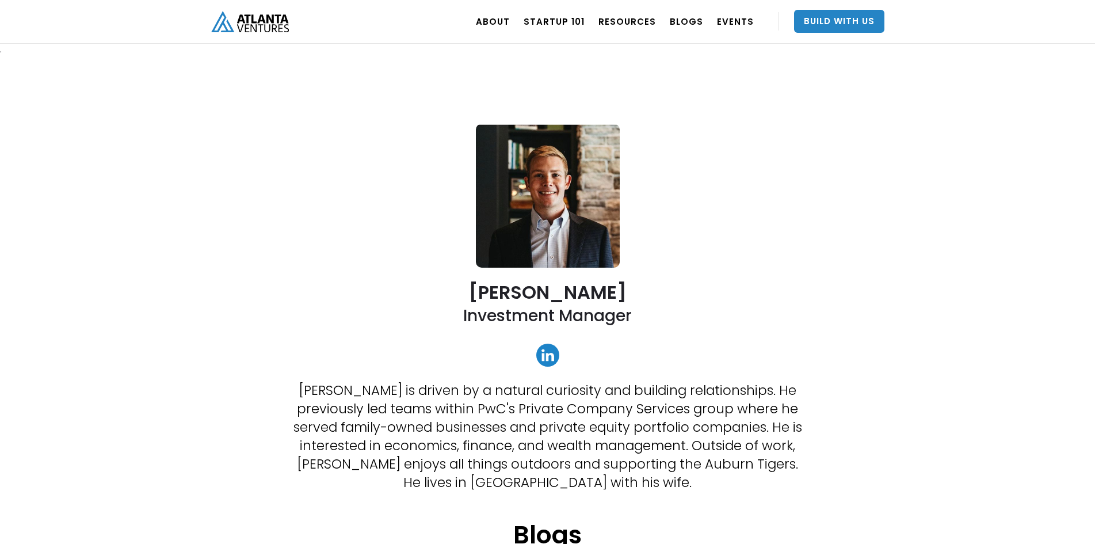
click at [584, 288] on h2 "[PERSON_NAME]" at bounding box center [548, 292] width 158 height 20
copy h2 "[PERSON_NAME]"
click at [572, 315] on h2 "Investment Manager" at bounding box center [547, 315] width 169 height 21
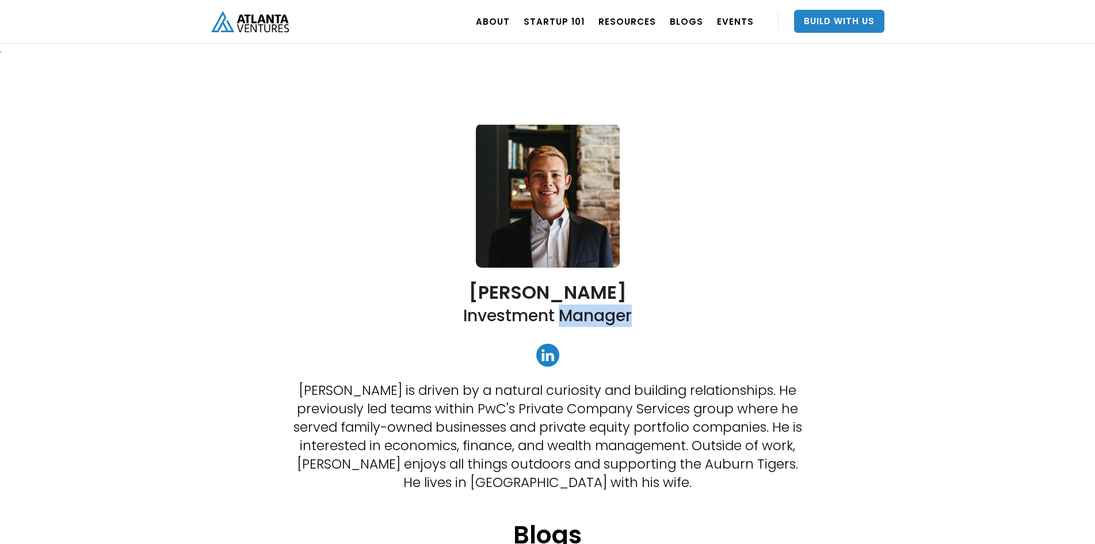
click at [572, 315] on h2 "Investment Manager" at bounding box center [547, 315] width 169 height 21
copy div "Investment Manager"
click at [469, 411] on p "Patrick is driven by a natural curiosity and building relationships. He previou…" at bounding box center [547, 436] width 512 height 110
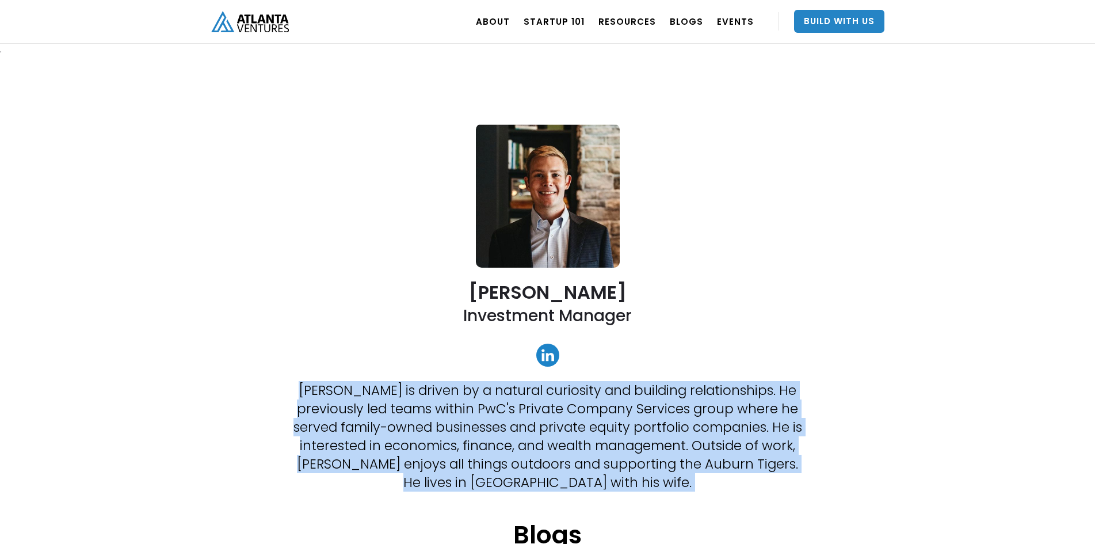
click at [469, 411] on p "Patrick is driven by a natural curiosity and building relationships. He previou…" at bounding box center [547, 436] width 512 height 110
copy p "Patrick is driven by a natural curiosity and building relationships. He previou…"
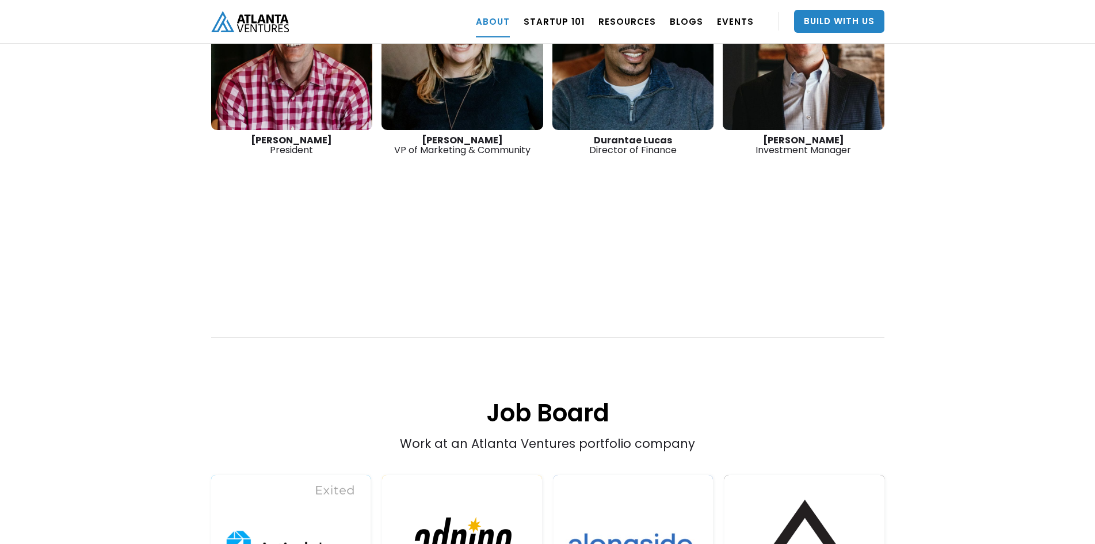
scroll to position [2222, 0]
